Goal: Transaction & Acquisition: Purchase product/service

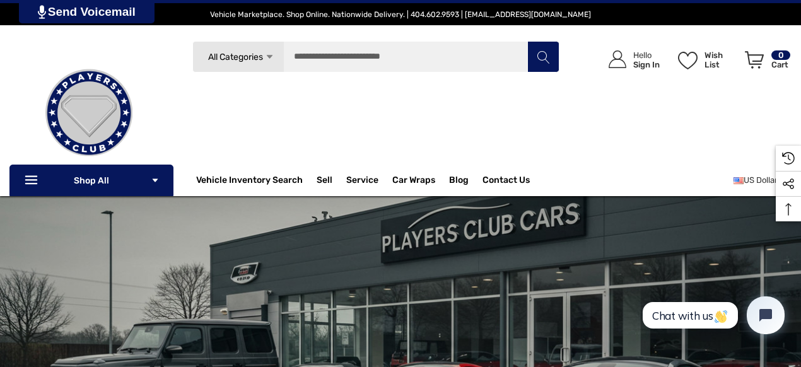
click at [270, 54] on icon "Icon Arrow Down Icon Arrow Down" at bounding box center [269, 56] width 9 height 9
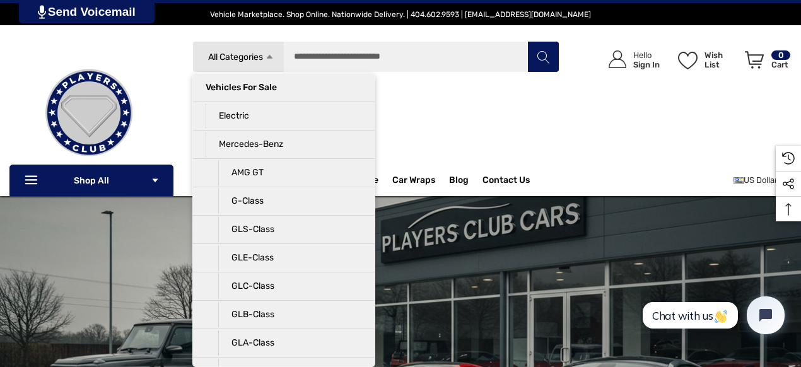
click at [449, 120] on div "Search All Categories Icon Arrow Down Icon Arrow Down Icon Arrow Up Icon Arrow …" at bounding box center [375, 108] width 367 height 135
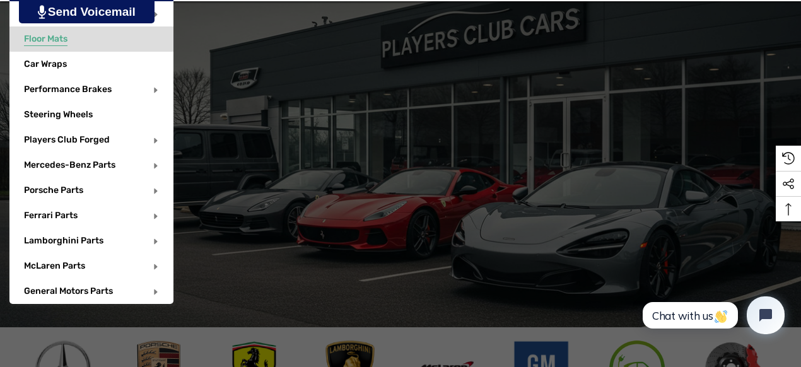
scroll to position [195, 0]
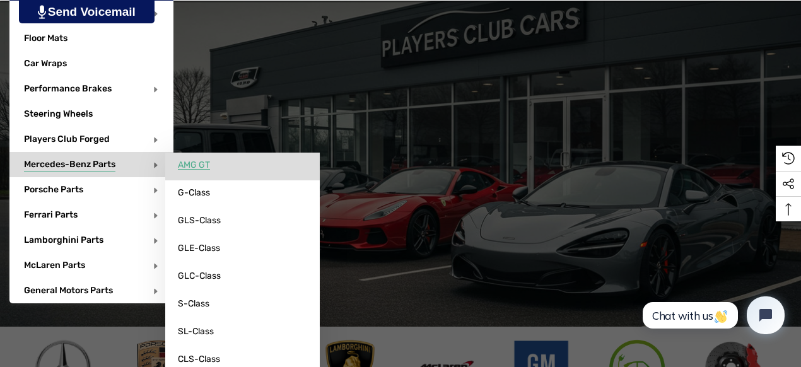
click at [193, 166] on span "AMG GT" at bounding box center [194, 165] width 32 height 11
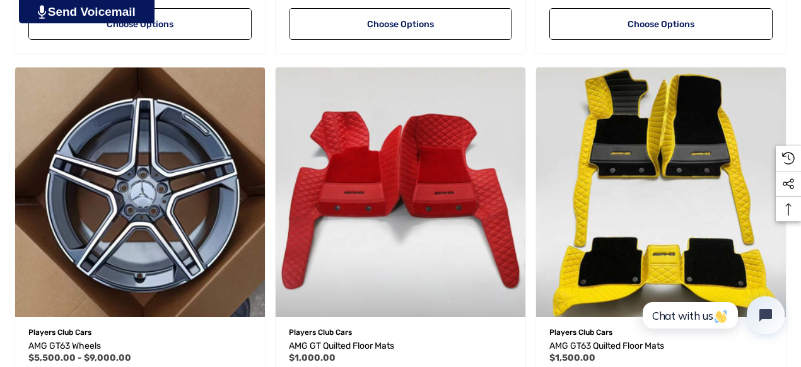
scroll to position [1070, 0]
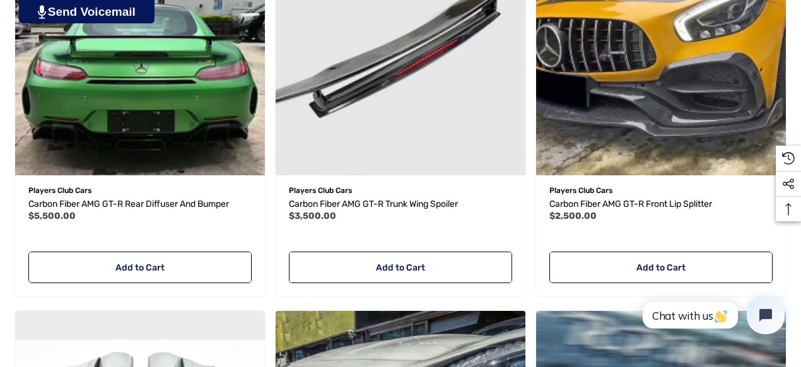
scroll to position [1999, 0]
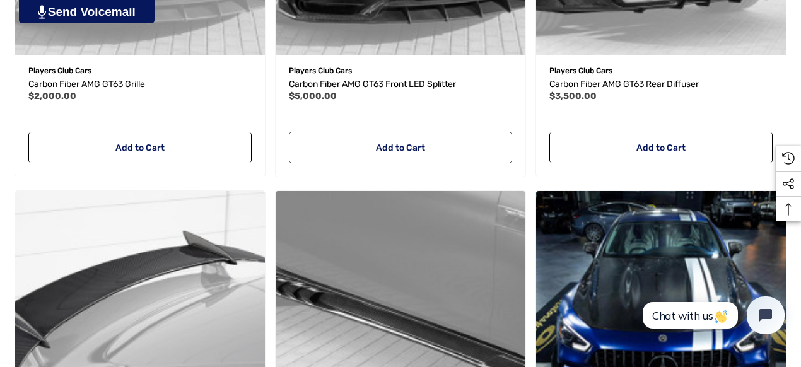
scroll to position [2874, 0]
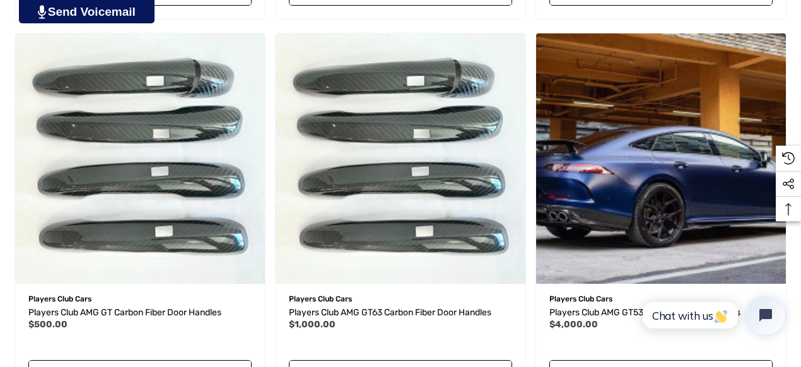
scroll to position [3803, 0]
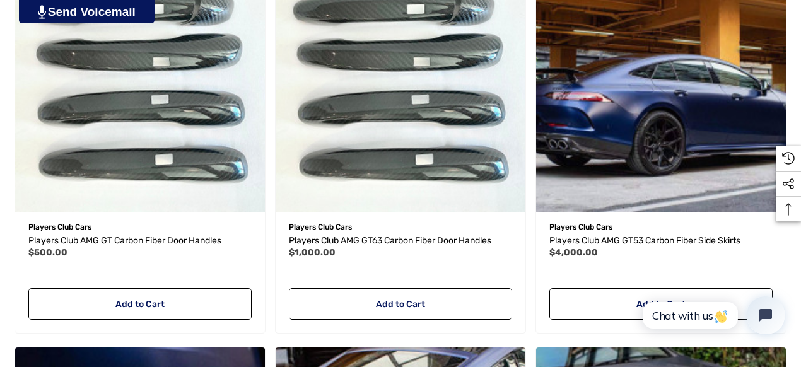
scroll to position [3874, 0]
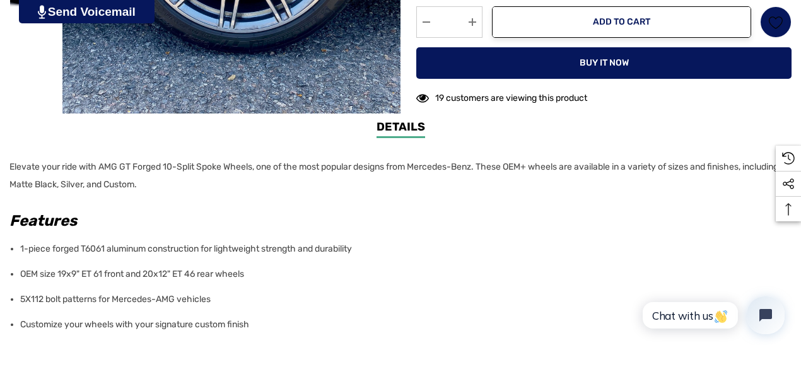
scroll to position [632, 0]
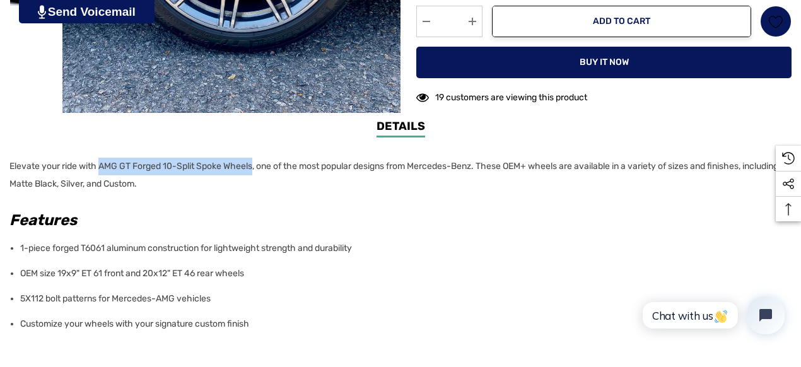
drag, startPoint x: 99, startPoint y: 165, endPoint x: 254, endPoint y: 165, distance: 155.1
click at [254, 165] on span "Elevate your ride with AMG GT Forged 10-Split Spoke Wheels, one of the most pop…" at bounding box center [393, 175] width 769 height 28
copy span "AMG GT Forged 10-Split Spoke Wheels"
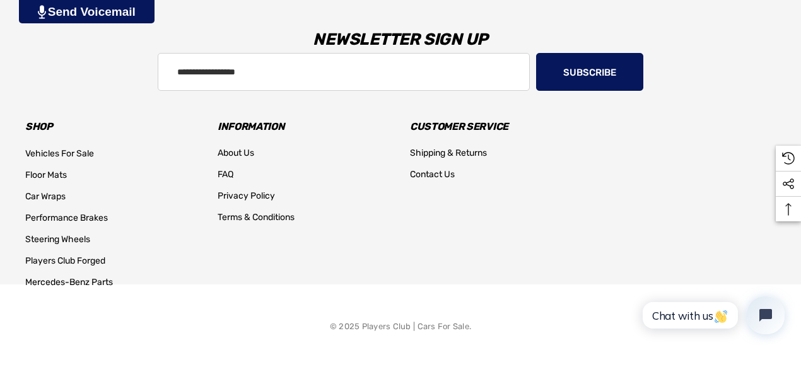
scroll to position [1858, 0]
